Goal: Information Seeking & Learning: Learn about a topic

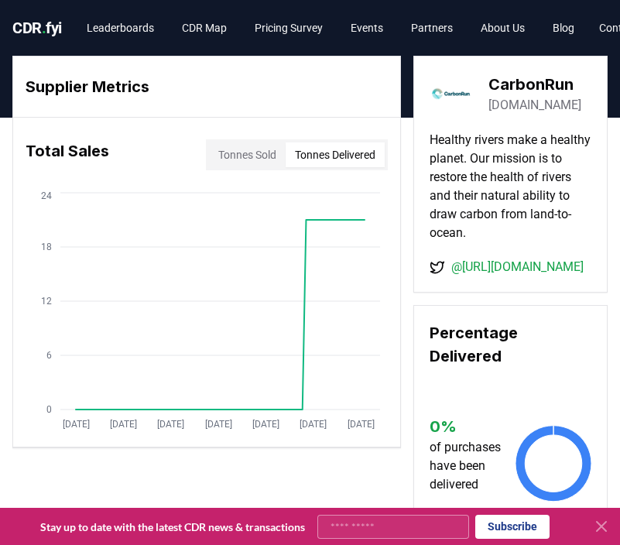
click at [327, 161] on button "Tonnes Delivered" at bounding box center [335, 154] width 99 height 25
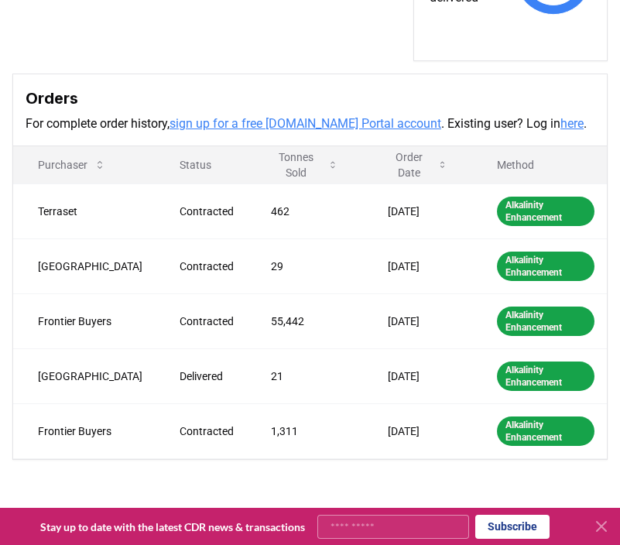
scroll to position [485, 0]
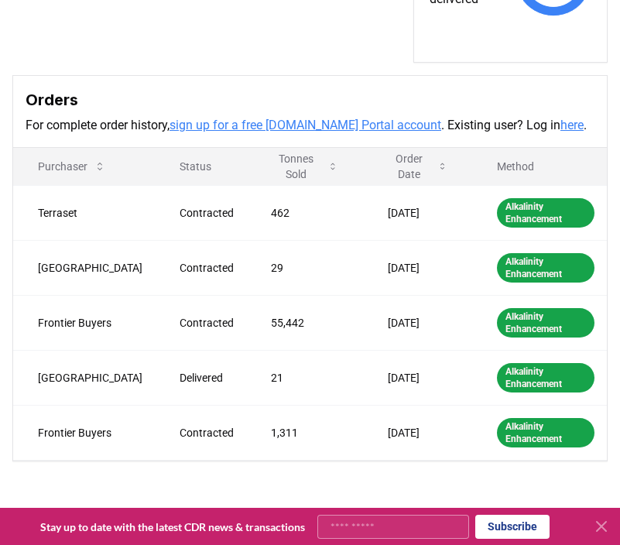
click at [293, 118] on link "sign up for a free [DOMAIN_NAME] Portal account" at bounding box center [306, 125] width 272 height 15
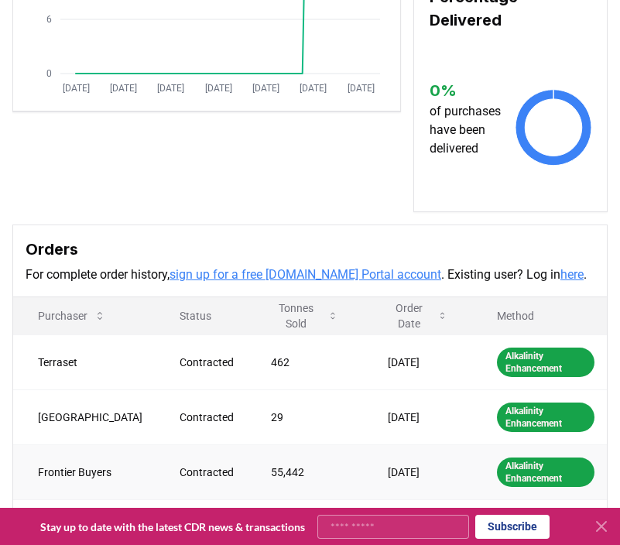
scroll to position [0, 0]
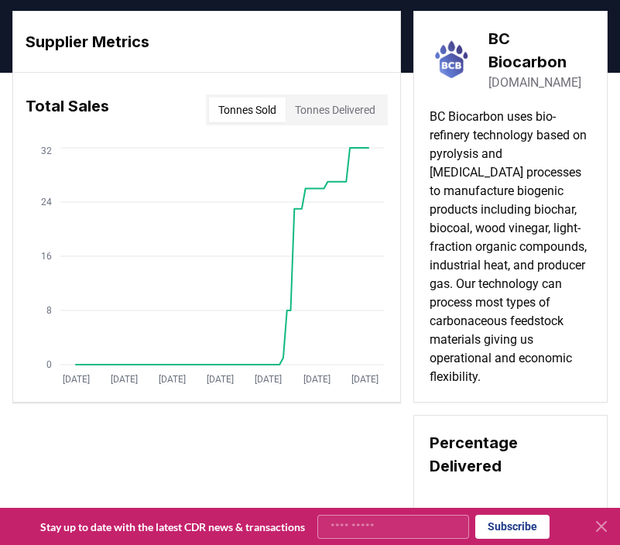
scroll to position [66, 0]
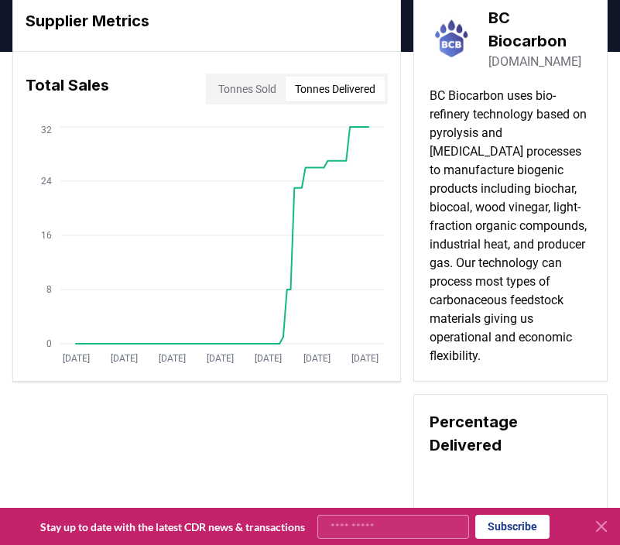
click at [332, 87] on button "Tonnes Delivered" at bounding box center [335, 89] width 99 height 25
click at [219, 91] on button "Tonnes Sold" at bounding box center [247, 89] width 77 height 25
click at [307, 87] on button "Tonnes Delivered" at bounding box center [335, 89] width 99 height 25
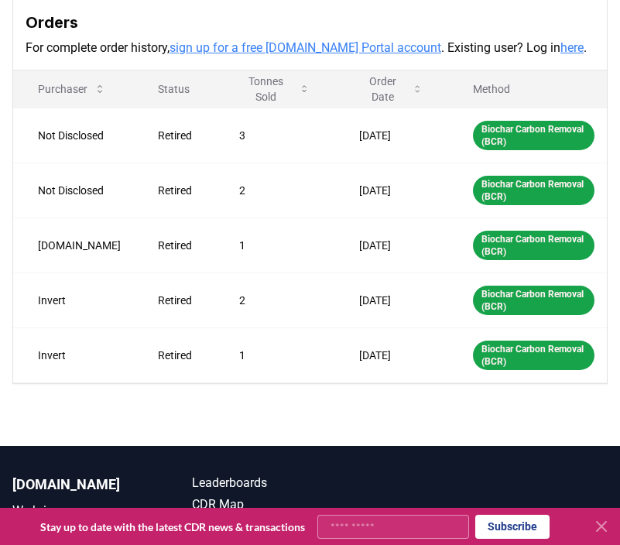
scroll to position [0, 0]
